Goal: Check status

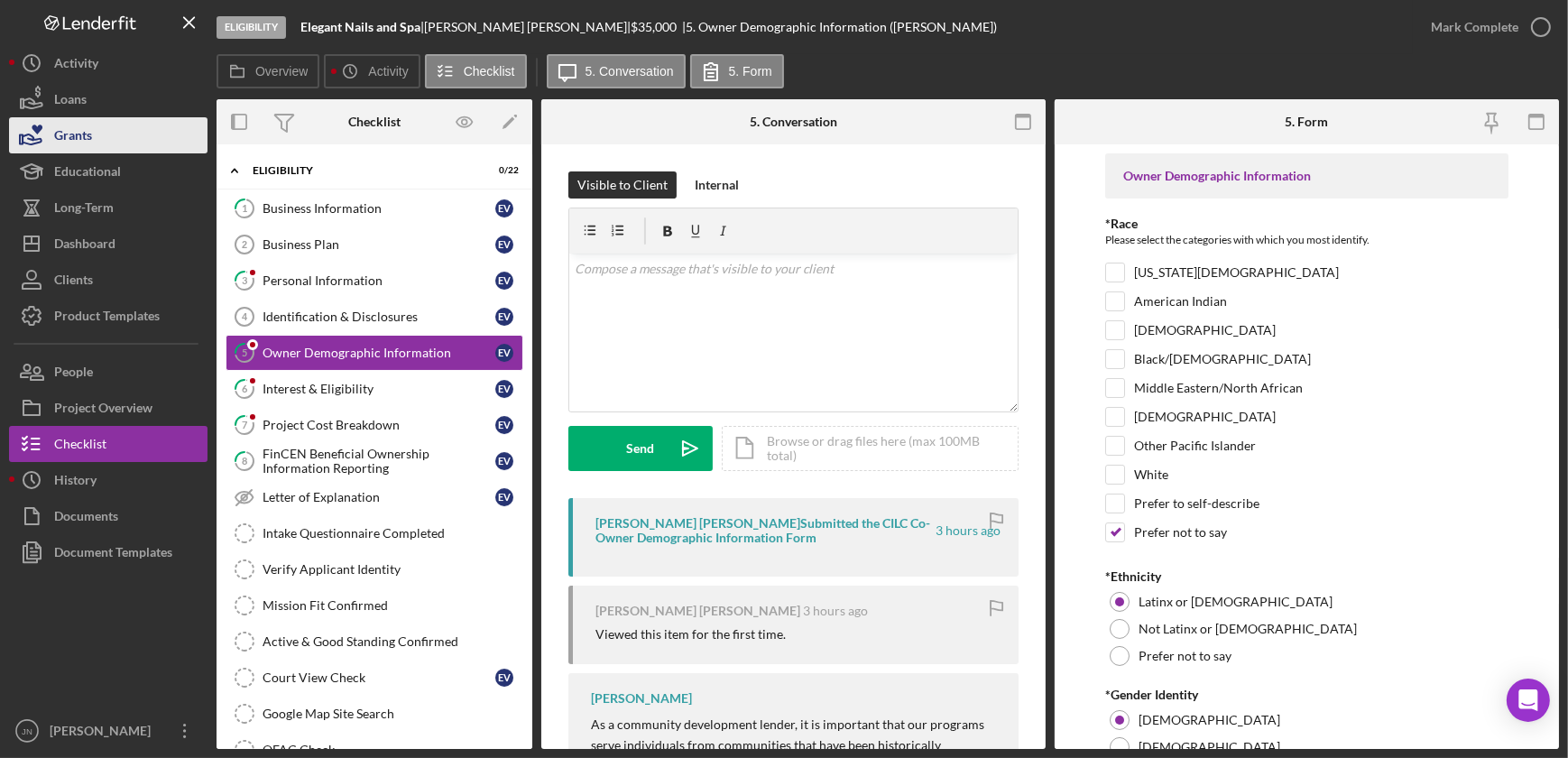
scroll to position [956, 0]
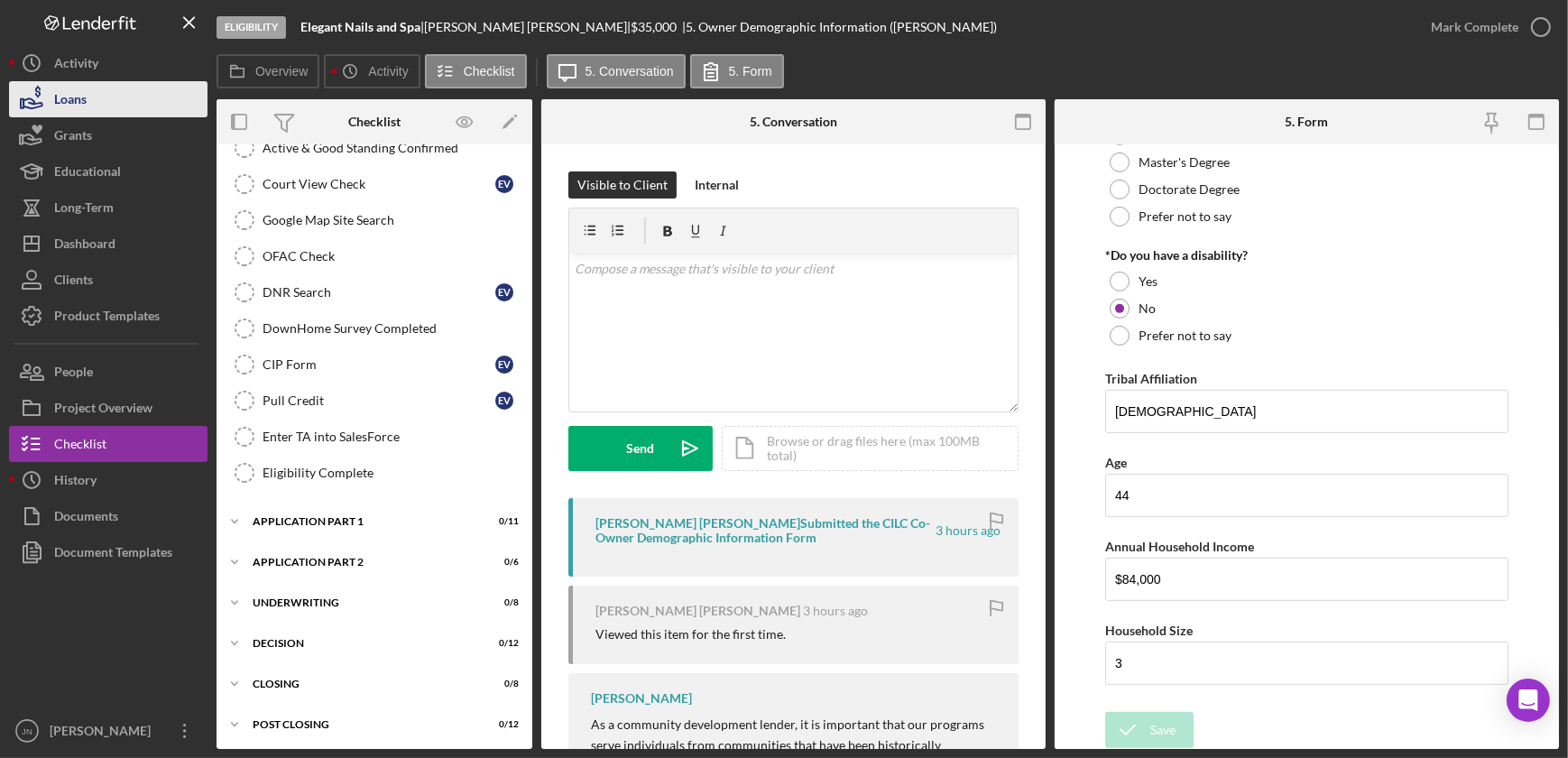
click at [85, 99] on div "Loans" at bounding box center [69, 102] width 32 height 41
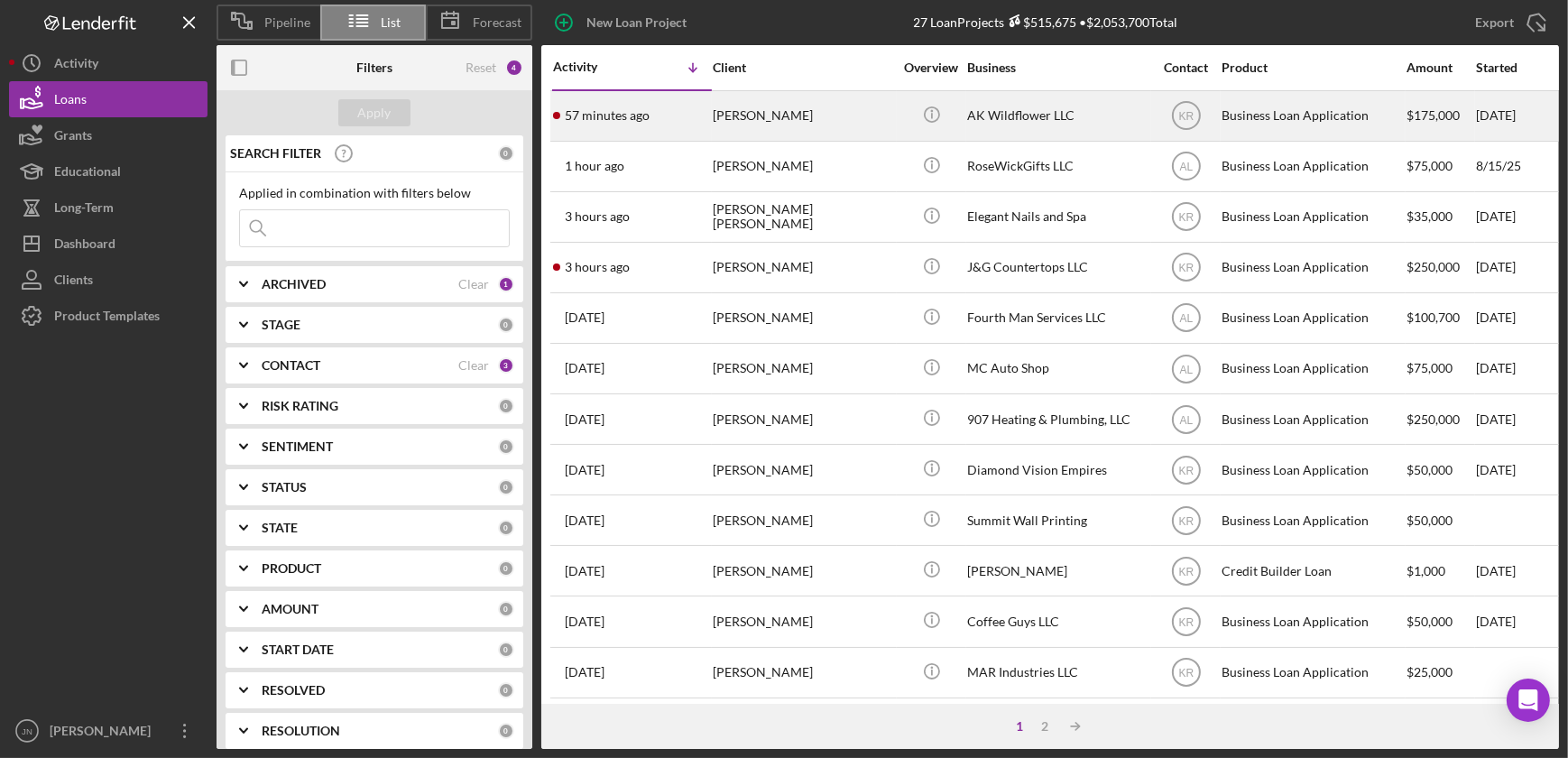
click at [725, 112] on div "[PERSON_NAME]" at bounding box center [802, 115] width 181 height 48
